Goal: Use online tool/utility: Utilize a website feature to perform a specific function

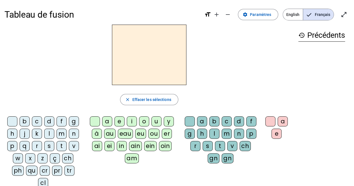
click at [47, 142] on div "s" at bounding box center [49, 146] width 10 height 10
click at [120, 119] on div "e" at bounding box center [120, 122] width 10 height 10
click at [37, 122] on div "c" at bounding box center [37, 122] width 10 height 10
click at [48, 133] on div "l" at bounding box center [49, 134] width 10 height 10
click at [48, 123] on div "d" at bounding box center [49, 122] width 10 height 10
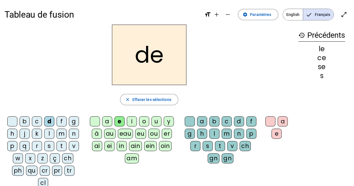
click at [156, 123] on div "u" at bounding box center [157, 122] width 10 height 10
click at [79, 127] on letter-bubble "g" at bounding box center [75, 123] width 12 height 12
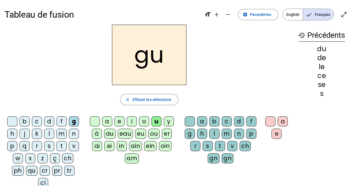
click at [75, 145] on div "v" at bounding box center [74, 146] width 10 height 10
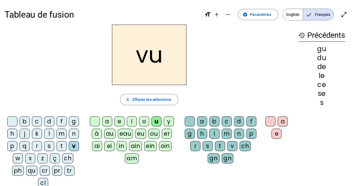
click at [46, 149] on div "s" at bounding box center [49, 146] width 10 height 10
click at [227, 122] on div "c" at bounding box center [227, 122] width 10 height 10
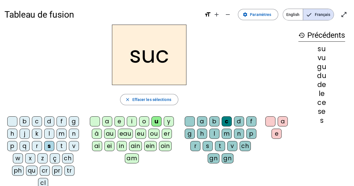
click at [121, 120] on div "e" at bounding box center [120, 122] width 10 height 10
click at [109, 122] on div "a" at bounding box center [107, 122] width 10 height 10
click at [50, 134] on div "l" at bounding box center [49, 134] width 10 height 10
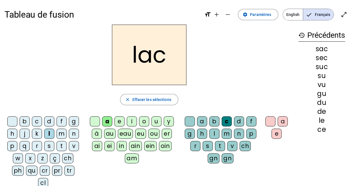
click at [27, 122] on div "b" at bounding box center [25, 122] width 10 height 10
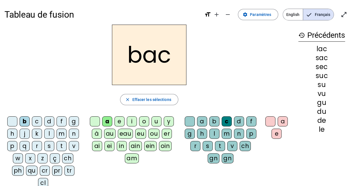
click at [62, 145] on div "t" at bounding box center [62, 146] width 10 height 10
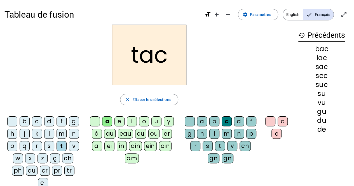
click at [145, 122] on div "o" at bounding box center [144, 122] width 10 height 10
click at [36, 148] on div "r" at bounding box center [37, 146] width 10 height 10
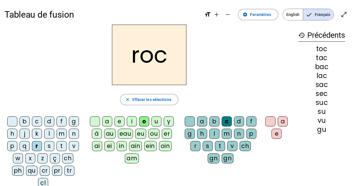
click at [48, 147] on div "s" at bounding box center [49, 146] width 10 height 10
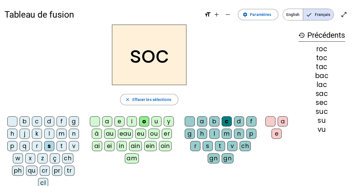
click at [214, 132] on div "l" at bounding box center [215, 134] width 10 height 10
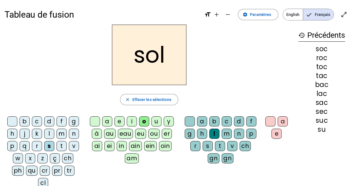
click at [25, 123] on div "b" at bounding box center [25, 122] width 10 height 10
